Goal: Information Seeking & Learning: Check status

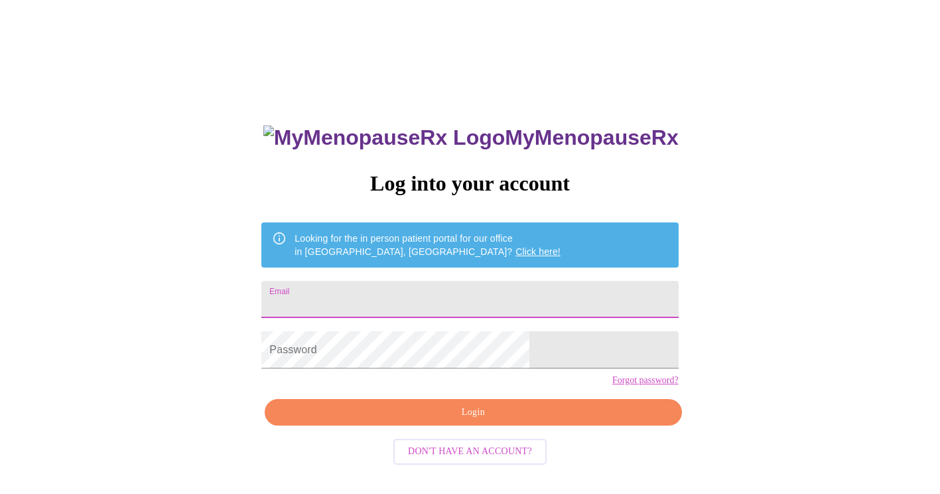
click at [394, 294] on input "Email" at bounding box center [469, 299] width 417 height 37
type input "[EMAIL_ADDRESS][DOMAIN_NAME]"
click at [483, 283] on input "[EMAIL_ADDRESS][DOMAIN_NAME]" at bounding box center [469, 299] width 417 height 37
drag, startPoint x: 476, startPoint y: 297, endPoint x: 255, endPoint y: 300, distance: 220.3
click at [255, 300] on div "MyMenopauseRx Log into your account Looking for the in person patient portal fo…" at bounding box center [470, 301] width 930 height 593
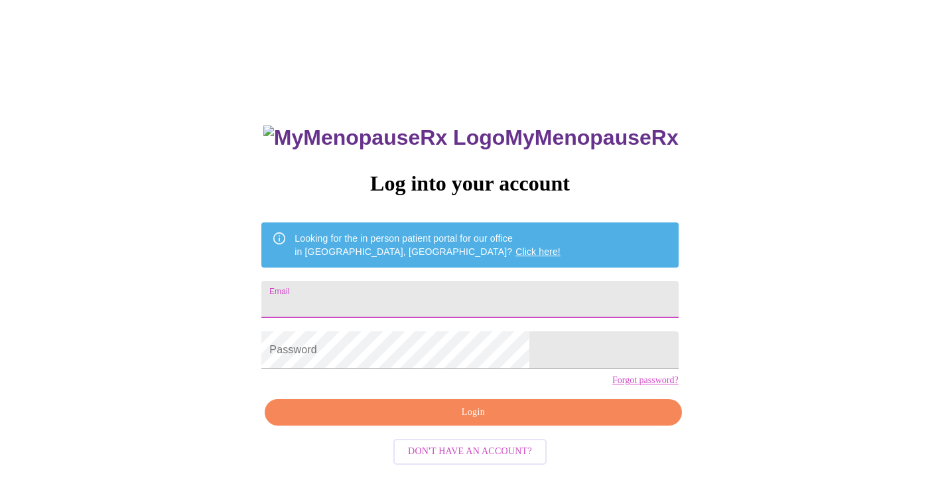
click at [450, 309] on input "Email" at bounding box center [469, 299] width 417 height 37
type input "[PERSON_NAME][EMAIL_ADDRESS][PERSON_NAME][DOMAIN_NAME]"
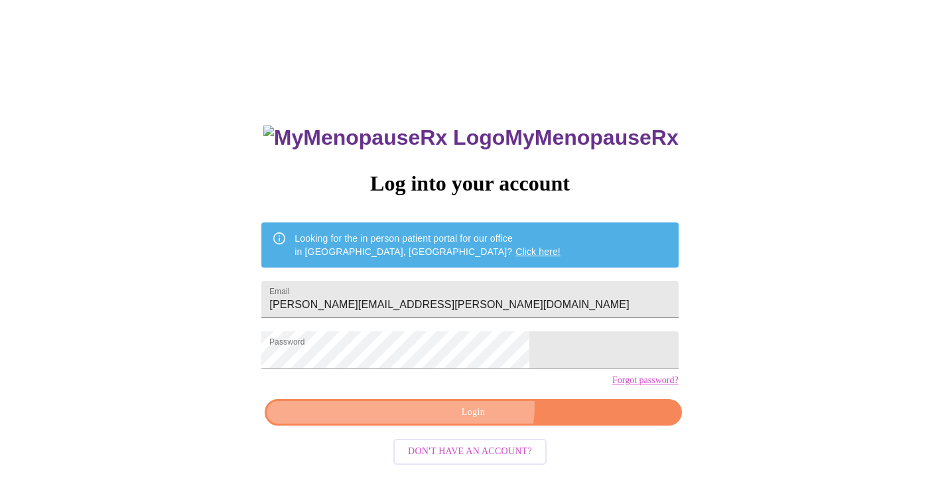
click at [473, 421] on span "Login" at bounding box center [473, 412] width 386 height 17
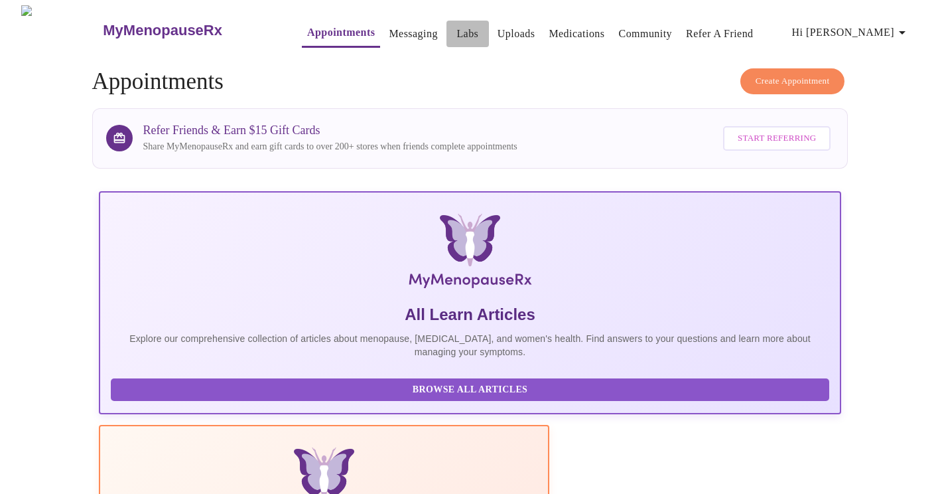
click at [457, 31] on link "Labs" at bounding box center [468, 34] width 22 height 19
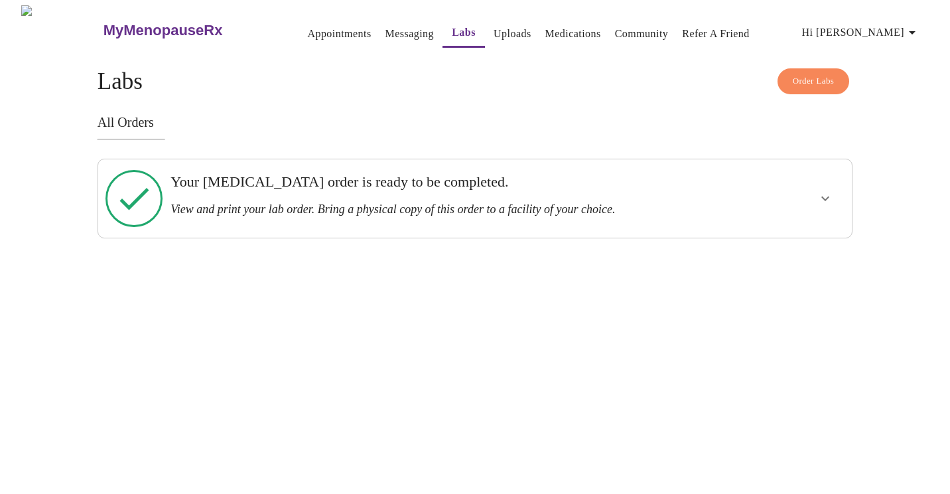
click at [263, 192] on div "Your [MEDICAL_DATA] order is ready to be completed. View and print your lab ord…" at bounding box center [439, 194] width 536 height 43
click at [826, 196] on icon "show more" at bounding box center [825, 198] width 8 height 5
click at [806, 238] on span "View Order" at bounding box center [794, 246] width 60 height 17
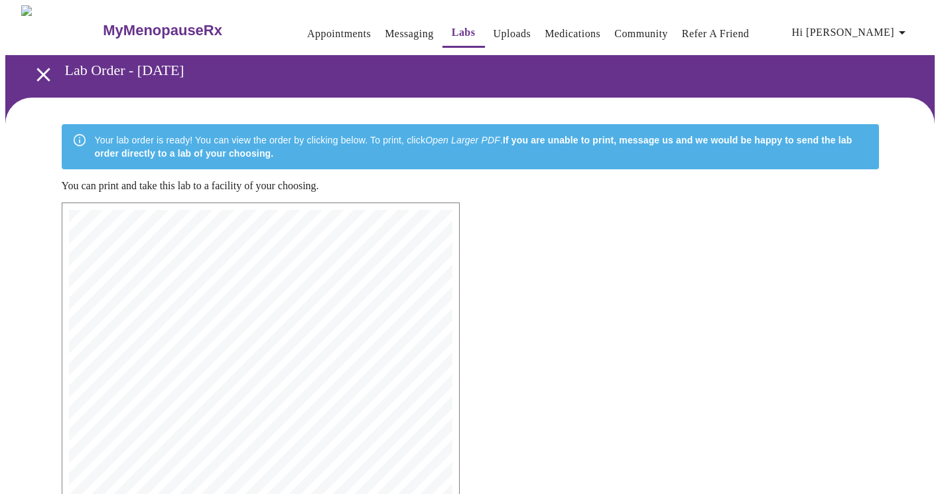
scroll to position [326, 0]
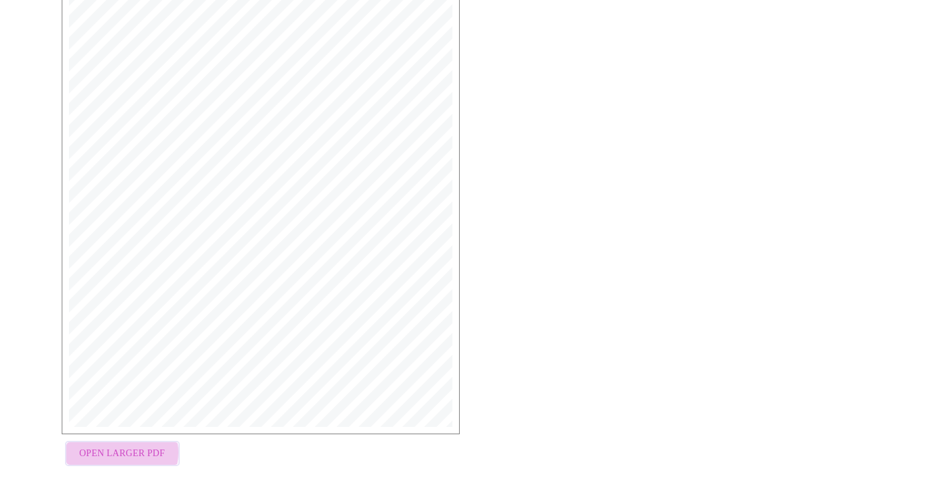
click at [121, 447] on span "Open Larger PDF" at bounding box center [123, 453] width 86 height 17
